Goal: Information Seeking & Learning: Find specific page/section

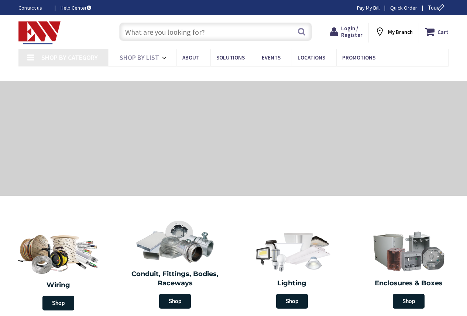
click at [161, 31] on input "text" at bounding box center [215, 32] width 193 height 18
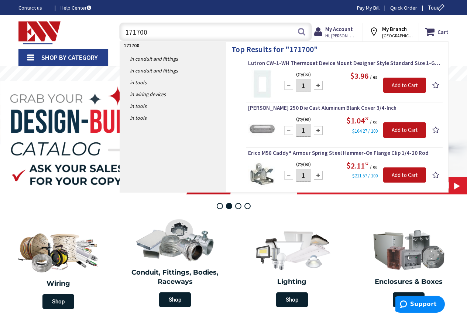
type input "171700"
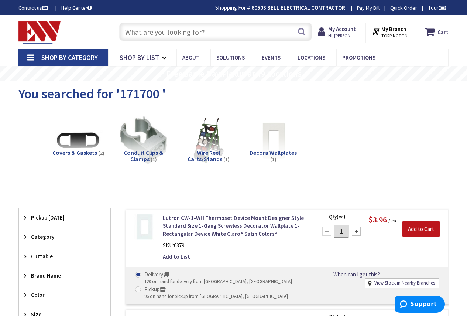
click at [133, 30] on input "text" at bounding box center [215, 32] width 193 height 18
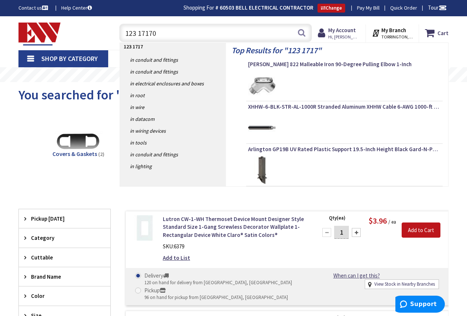
type input "123 171700"
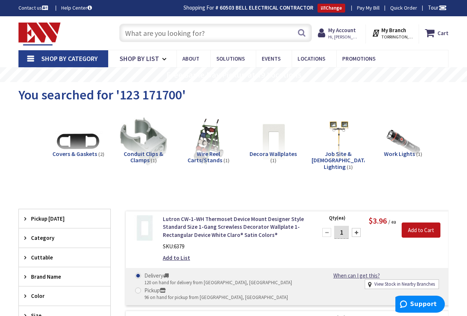
click at [136, 25] on input "text" at bounding box center [215, 33] width 193 height 18
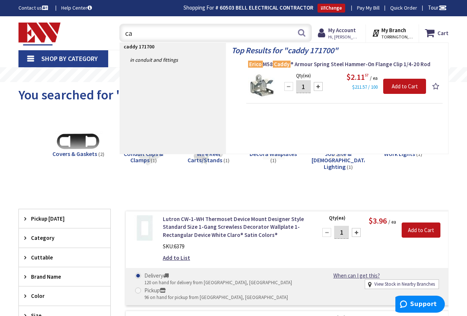
type input "c"
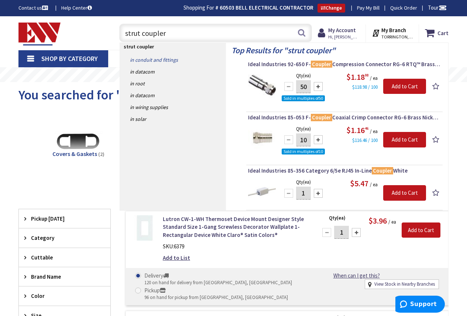
type input "strut coupler"
click at [157, 57] on link "in Conduit and Fittings" at bounding box center [173, 60] width 106 height 12
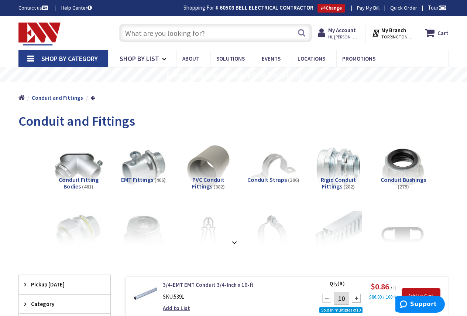
click at [151, 31] on input "text" at bounding box center [215, 33] width 193 height 18
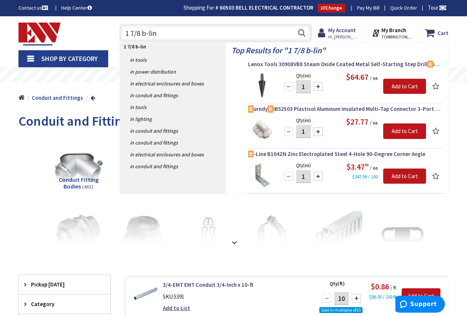
type input "1 7/8 b-line"
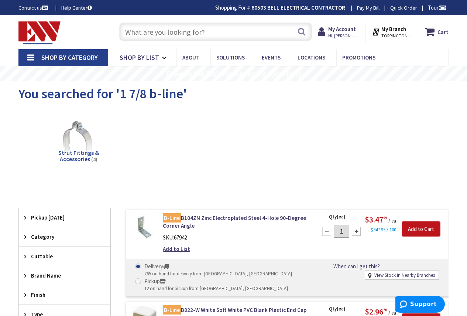
click at [176, 33] on input "text" at bounding box center [215, 32] width 193 height 18
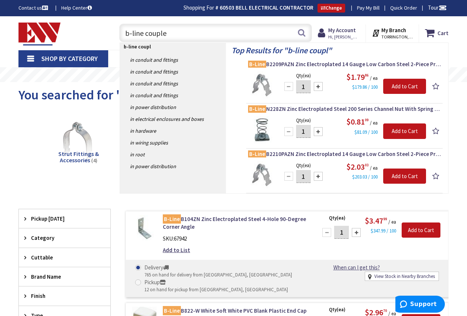
type input "b-line coupler"
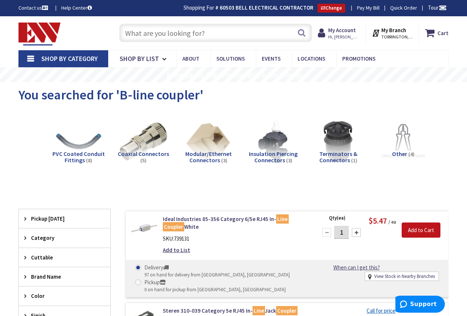
click at [136, 31] on input "text" at bounding box center [215, 33] width 193 height 18
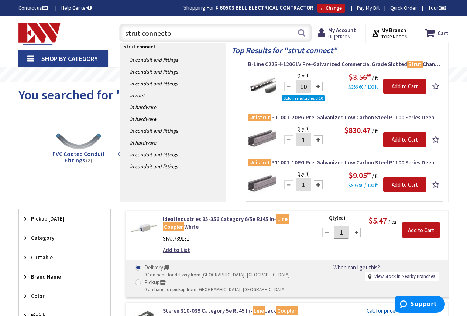
type input "strut connector"
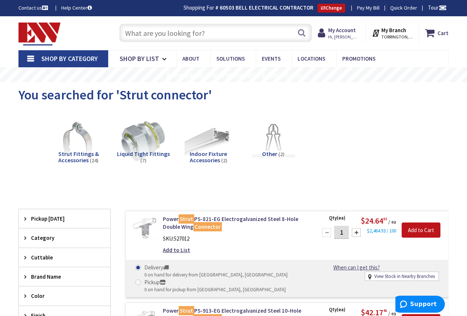
click at [143, 29] on input "text" at bounding box center [215, 33] width 193 height 18
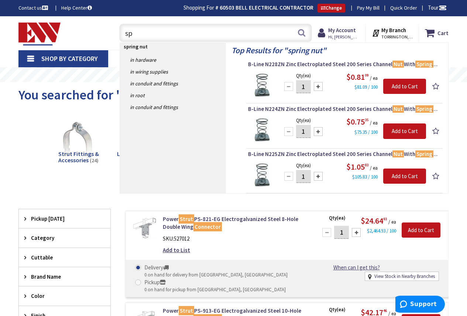
type input "s"
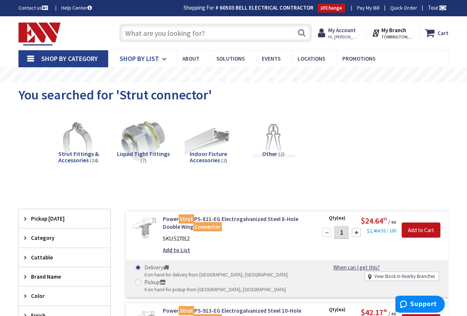
click at [165, 58] on icon at bounding box center [165, 59] width 7 height 16
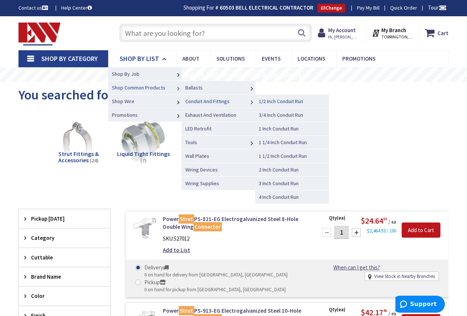
click at [277, 102] on span "1/2 Inch Conduit Run" at bounding box center [281, 101] width 44 height 7
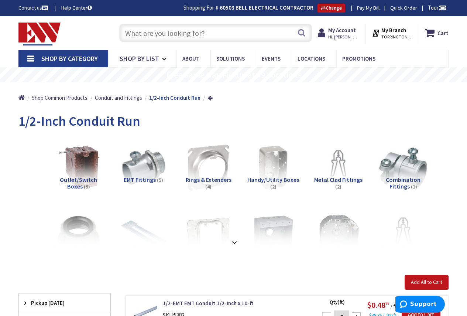
click at [157, 30] on input "text" at bounding box center [215, 33] width 193 height 18
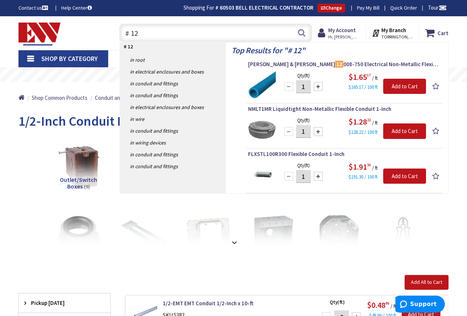
drag, startPoint x: 472, startPoint y: 149, endPoint x: 152, endPoint y: 32, distance: 341.3
click at [152, 32] on input "# 12" at bounding box center [215, 33] width 193 height 18
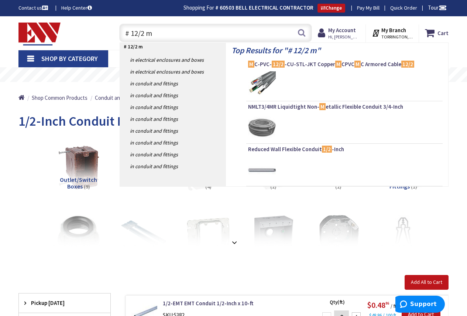
type input "# 12/2 mc"
